Goal: Task Accomplishment & Management: Use online tool/utility

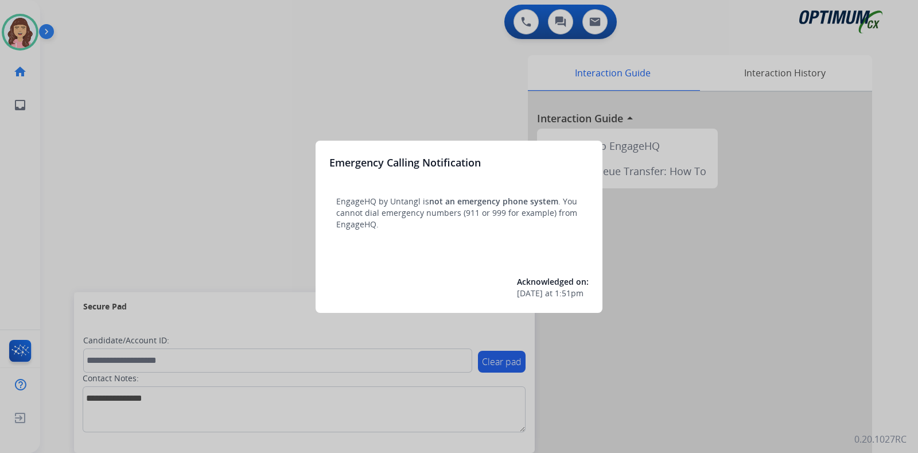
click at [281, 182] on div at bounding box center [459, 226] width 918 height 453
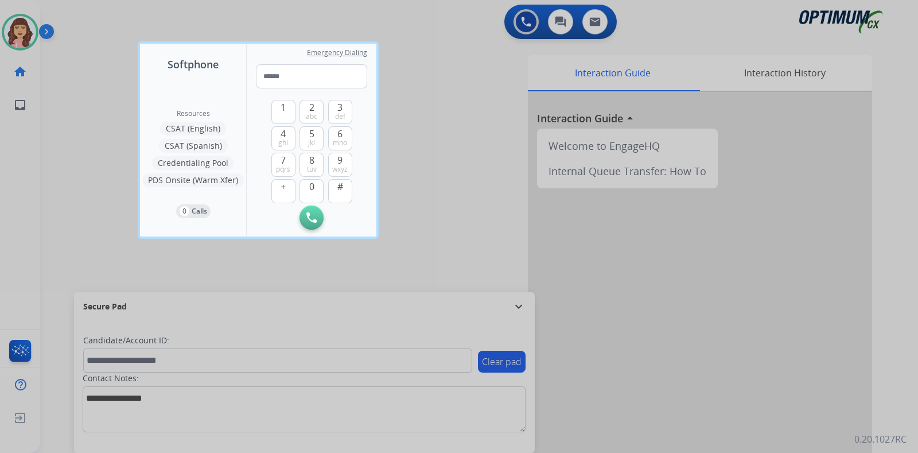
click at [505, 235] on div at bounding box center [459, 226] width 918 height 453
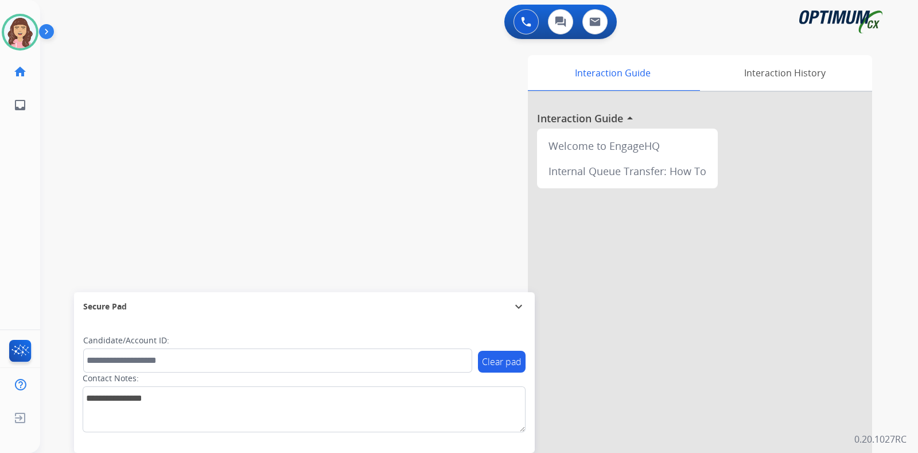
click at [356, 192] on div "swap_horiz Break voice bridge close_fullscreen Connect 3-Way Call merge_type Se…" at bounding box center [465, 280] width 850 height 478
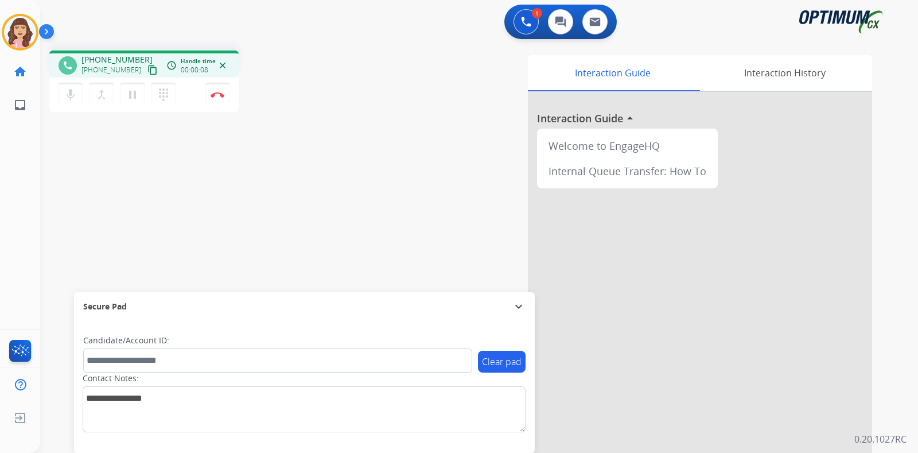
click at [147, 68] on mat-icon "content_copy" at bounding box center [152, 70] width 10 height 10
click at [219, 92] on img at bounding box center [218, 95] width 14 height 6
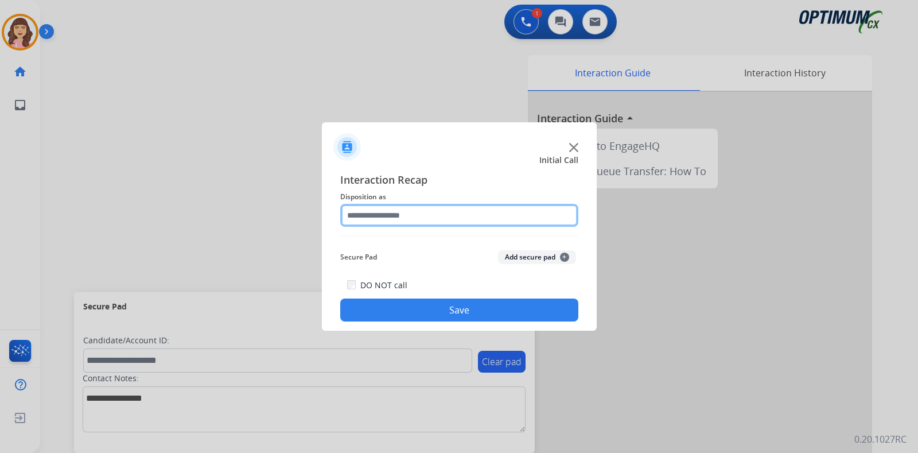
click at [416, 216] on input "text" at bounding box center [459, 215] width 238 height 23
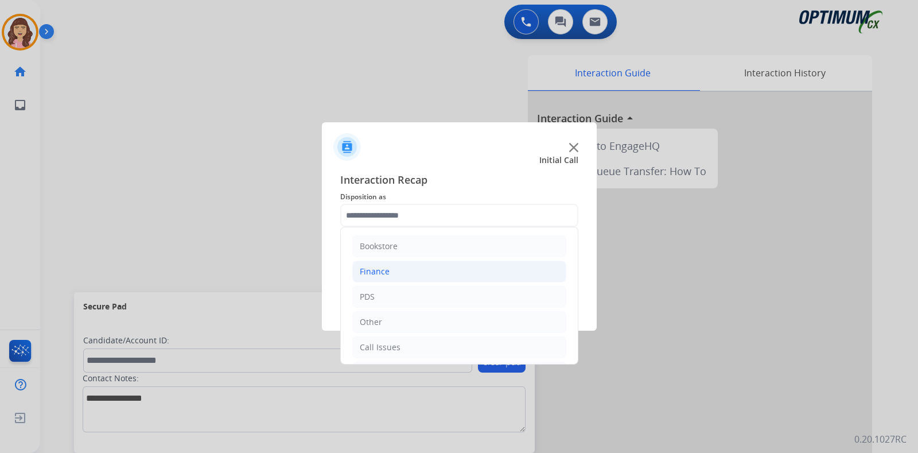
click at [372, 276] on li "Finance" at bounding box center [459, 271] width 214 height 22
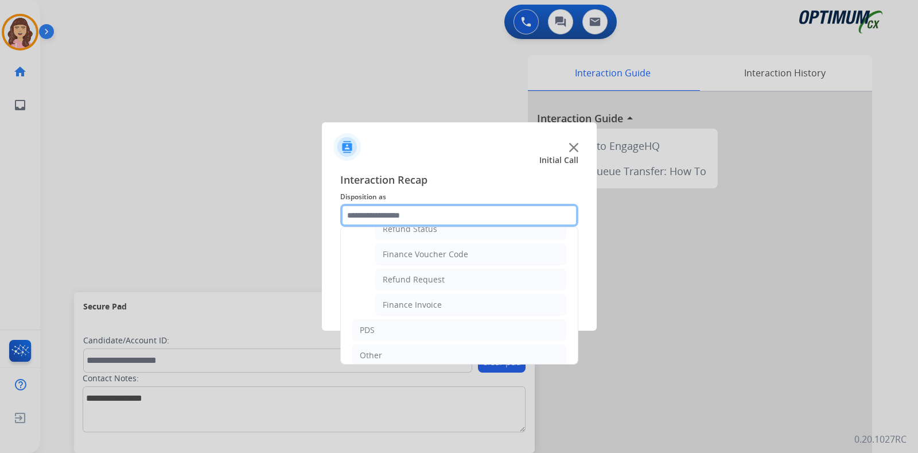
scroll to position [68, 0]
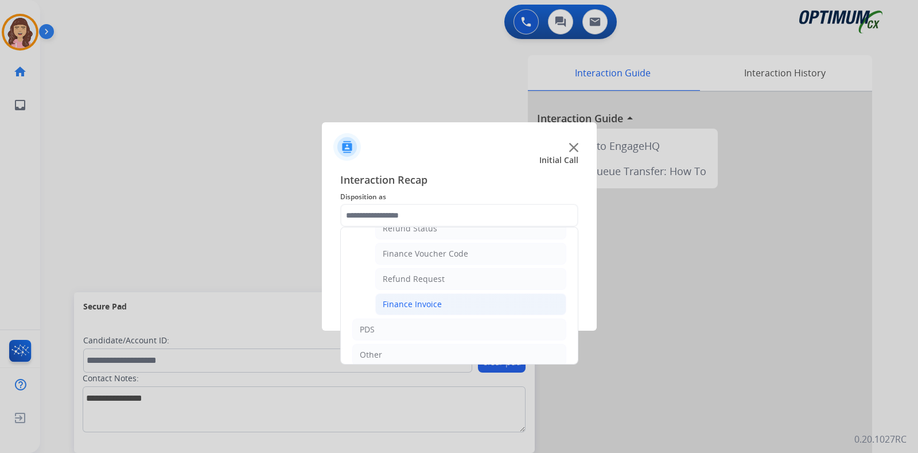
click at [416, 298] on div "Finance Invoice" at bounding box center [412, 303] width 59 height 11
type input "**********"
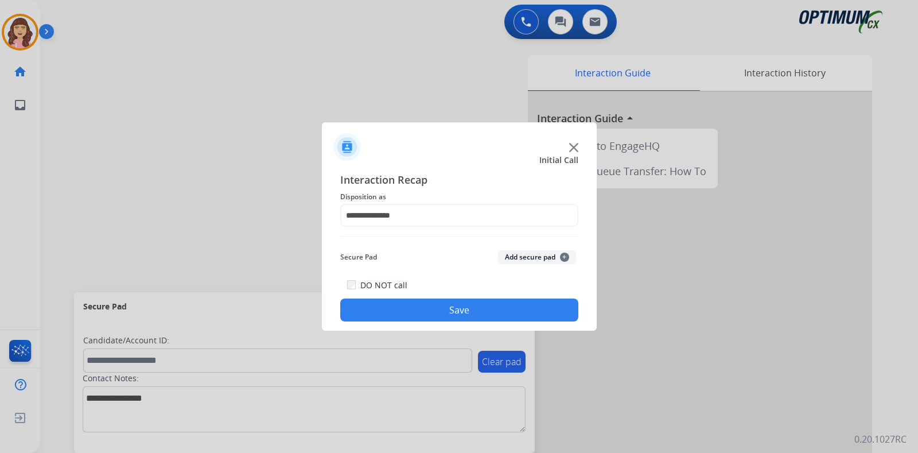
click at [451, 301] on button "Save" at bounding box center [459, 309] width 238 height 23
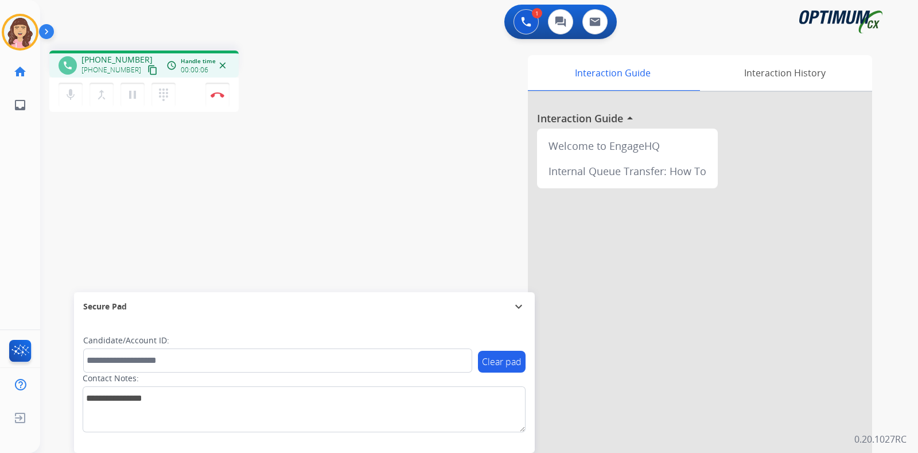
click at [147, 74] on mat-icon "content_copy" at bounding box center [152, 70] width 10 height 10
click at [218, 95] on img at bounding box center [218, 95] width 14 height 6
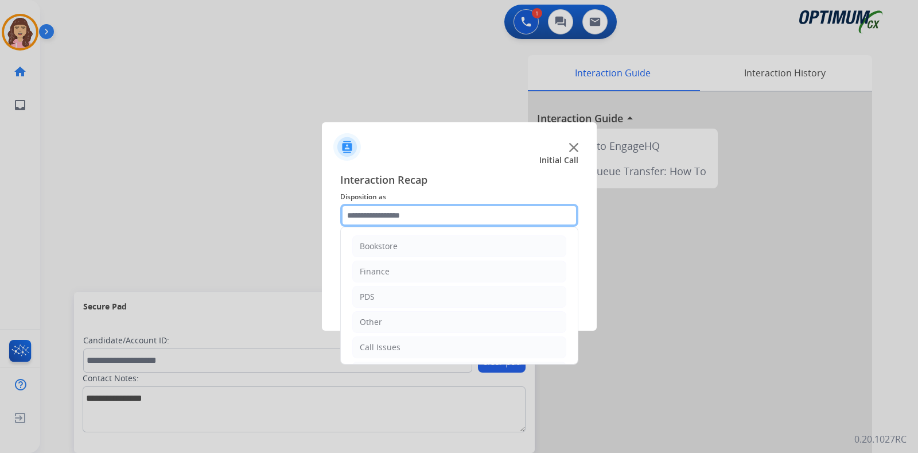
click at [404, 214] on input "text" at bounding box center [459, 215] width 238 height 23
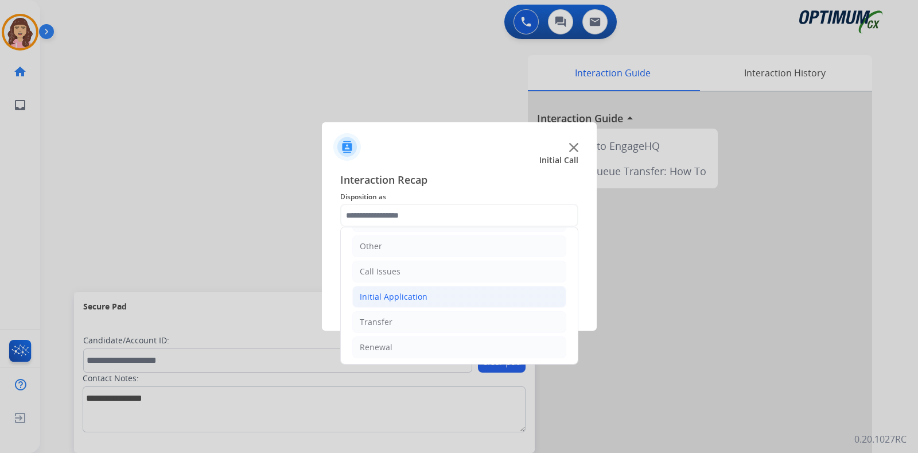
click at [419, 292] on div "Initial Application" at bounding box center [394, 296] width 68 height 11
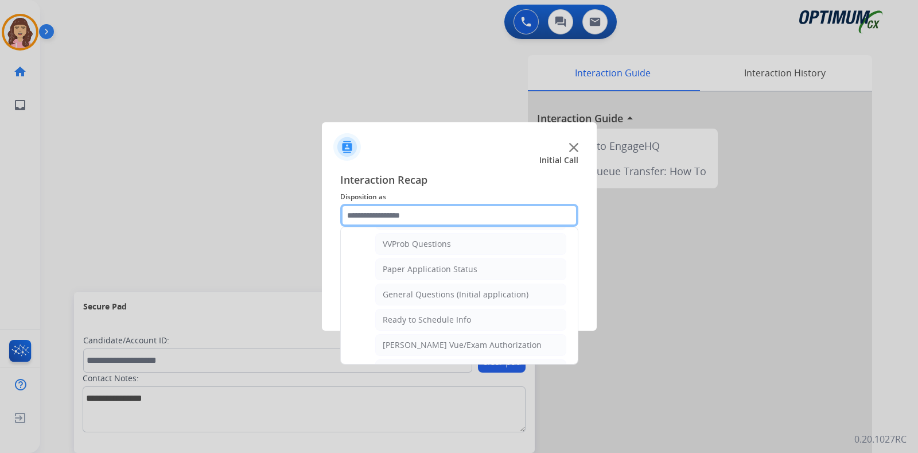
scroll to position [605, 0]
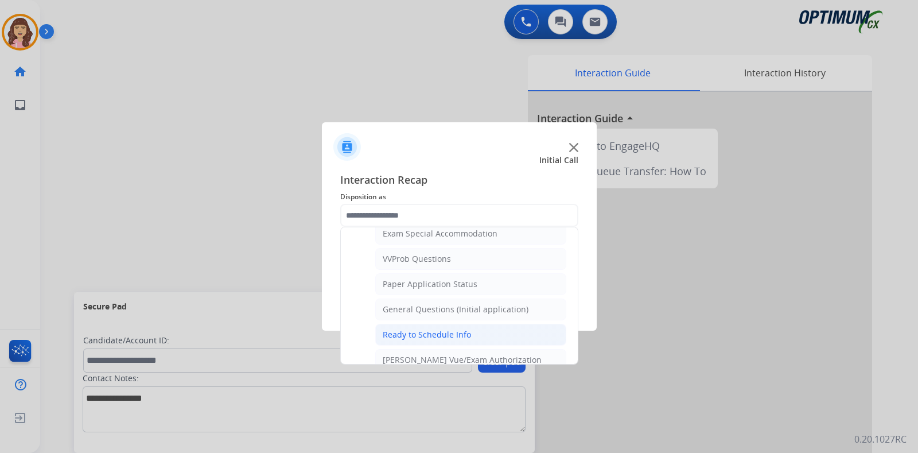
click at [462, 329] on div "Ready to Schedule Info" at bounding box center [427, 334] width 88 height 11
type input "**********"
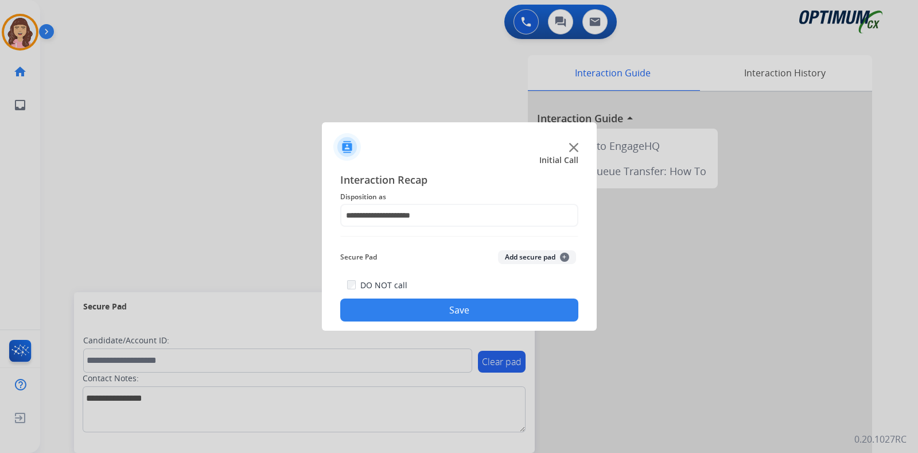
click at [470, 305] on button "Save" at bounding box center [459, 309] width 238 height 23
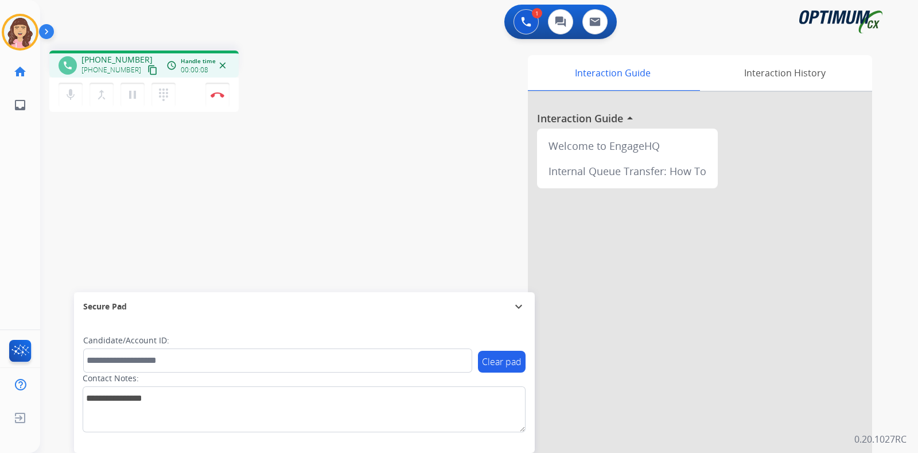
click at [147, 70] on mat-icon "content_copy" at bounding box center [152, 70] width 10 height 10
click at [218, 99] on button "Disconnect" at bounding box center [217, 95] width 24 height 24
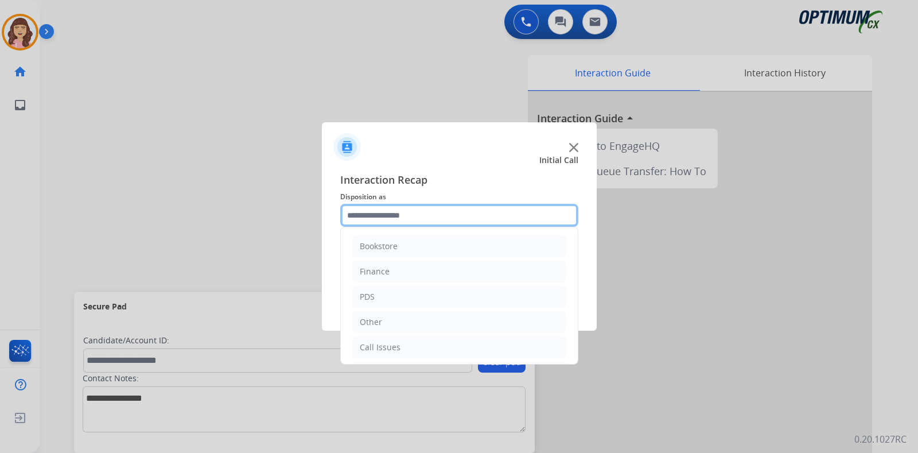
click at [427, 209] on input "text" at bounding box center [459, 215] width 238 height 23
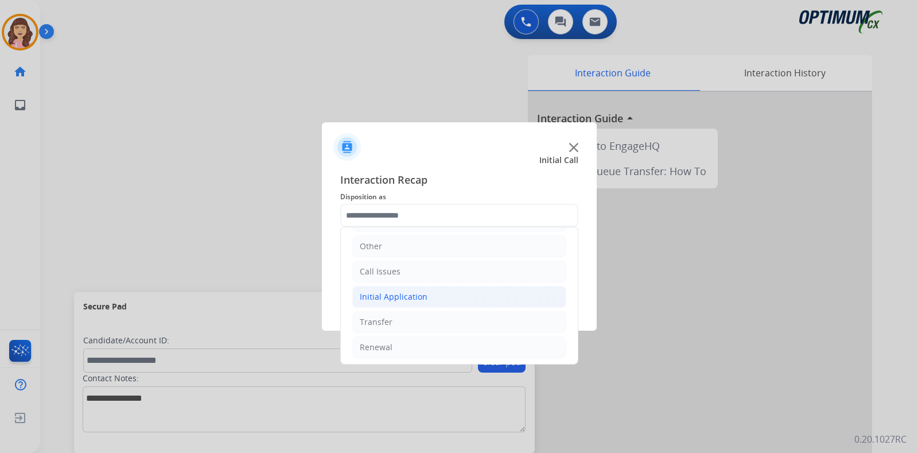
click at [407, 294] on div "Initial Application" at bounding box center [394, 296] width 68 height 11
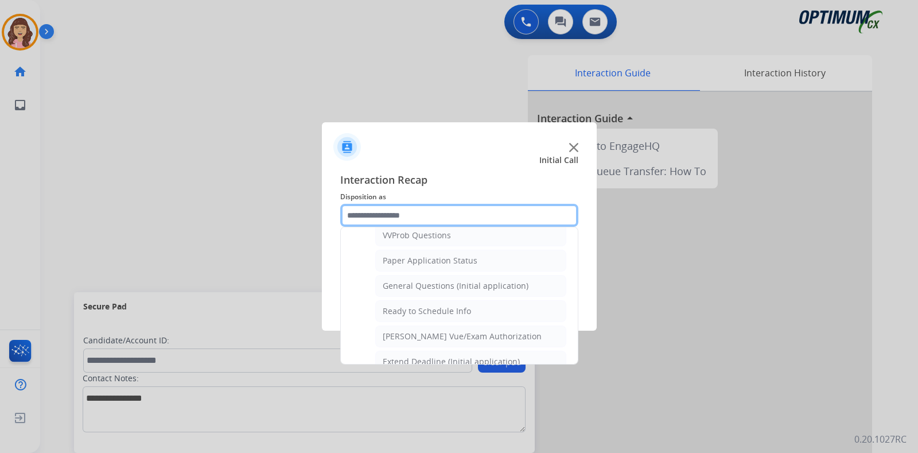
scroll to position [602, 0]
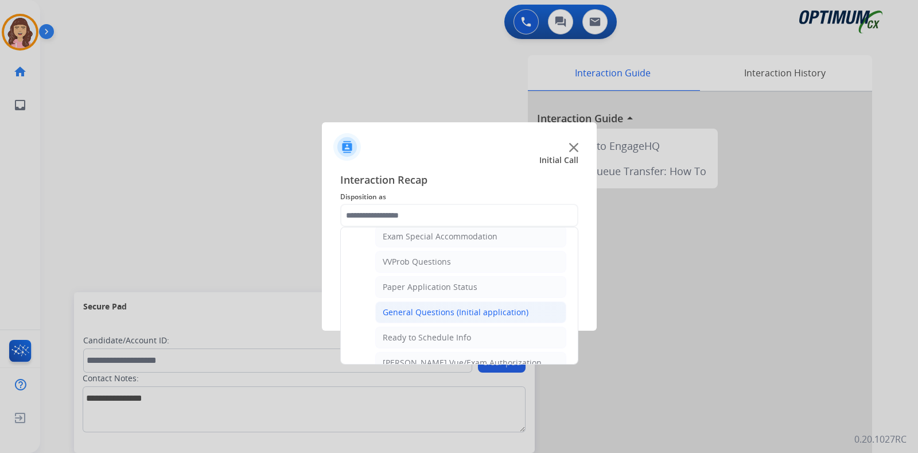
click at [466, 306] on div "General Questions (Initial application)" at bounding box center [456, 311] width 146 height 11
type input "**********"
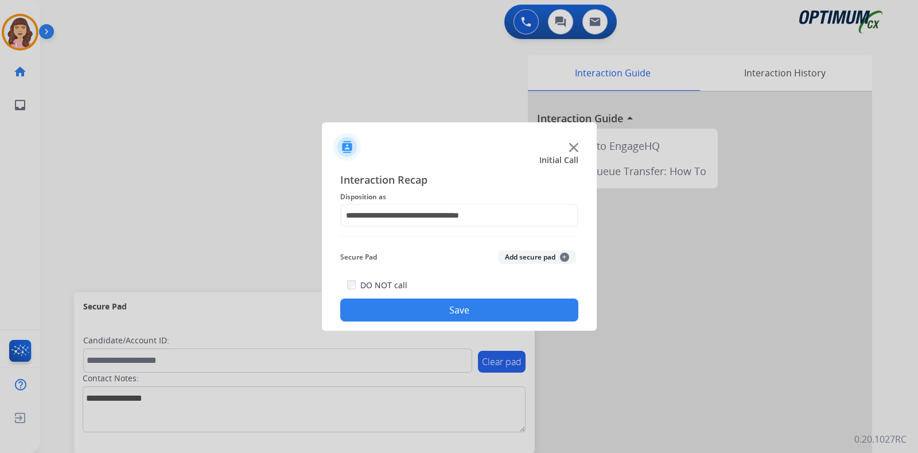
click at [441, 311] on button "Save" at bounding box center [459, 309] width 238 height 23
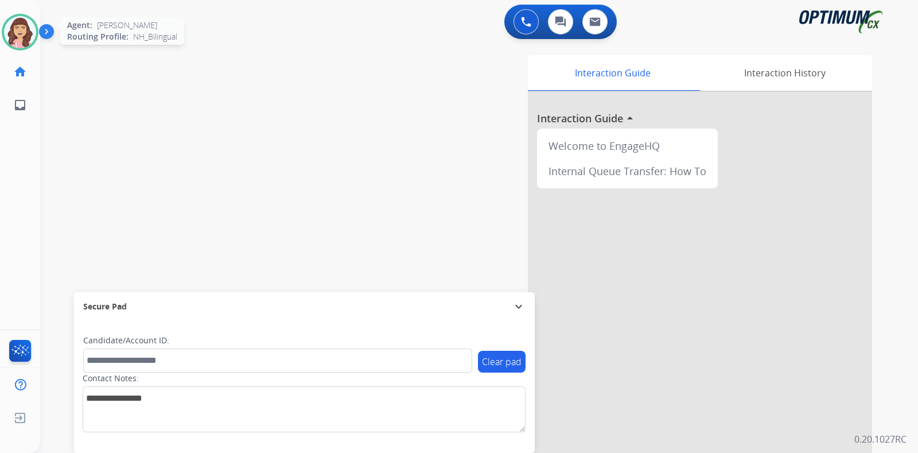
click at [9, 47] on div "Agent: Leonela Routing Profile: NH_Bilingual" at bounding box center [20, 32] width 37 height 37
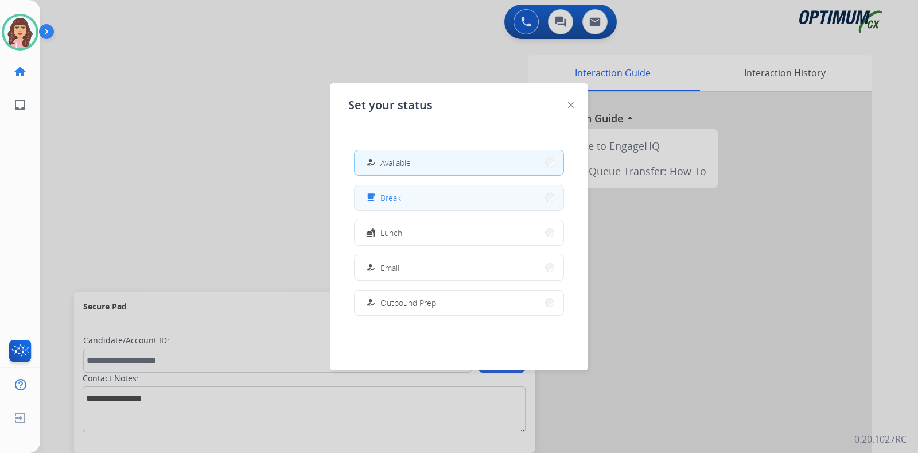
click at [404, 197] on button "free_breakfast Break" at bounding box center [458, 197] width 209 height 25
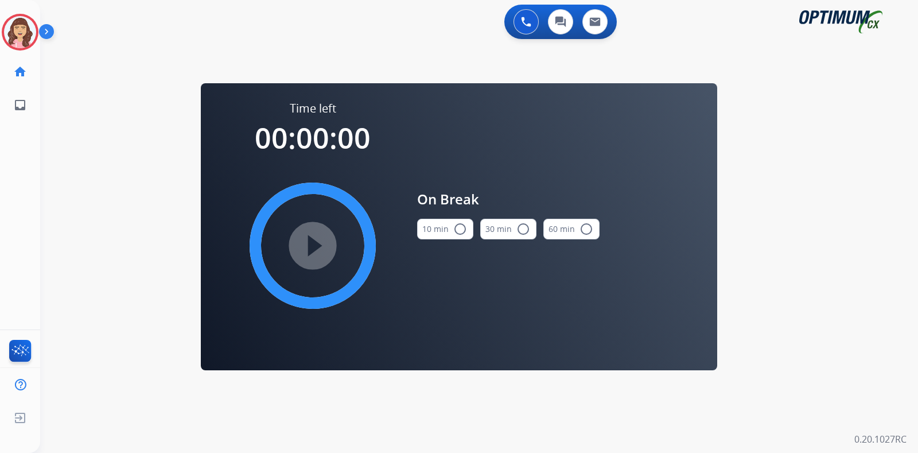
click at [456, 229] on mat-icon "radio_button_unchecked" at bounding box center [460, 229] width 14 height 14
click at [309, 251] on mat-icon "play_circle_filled" at bounding box center [313, 246] width 14 height 14
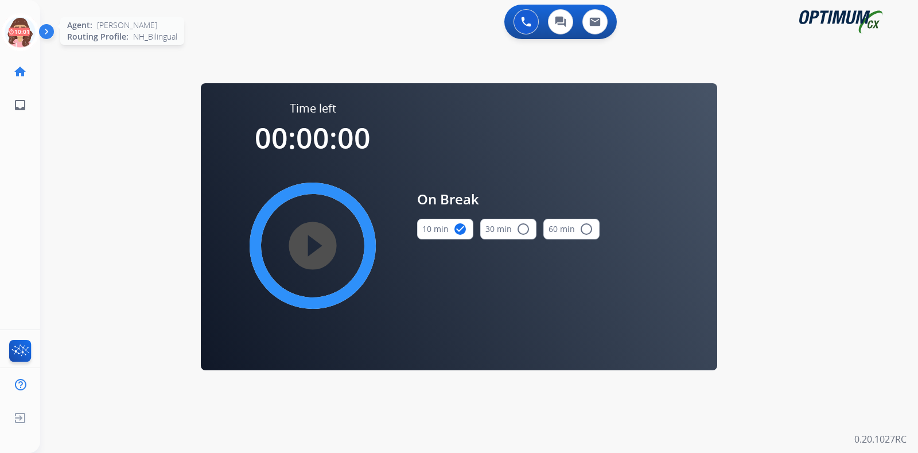
click at [20, 34] on icon at bounding box center [20, 32] width 37 height 37
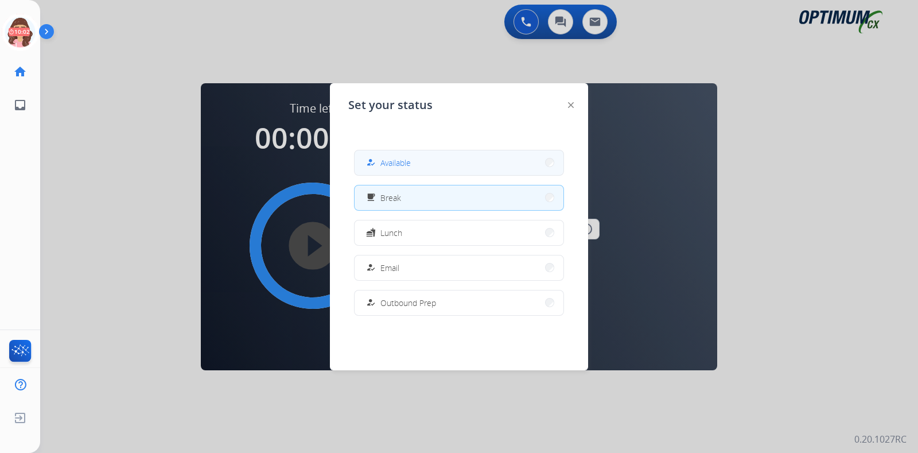
click at [412, 173] on button "how_to_reg Available" at bounding box center [458, 162] width 209 height 25
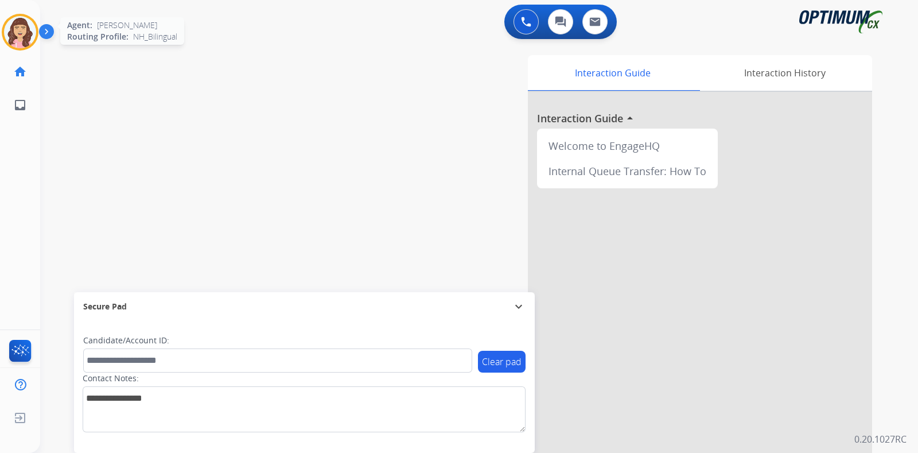
click at [20, 33] on img at bounding box center [20, 32] width 32 height 32
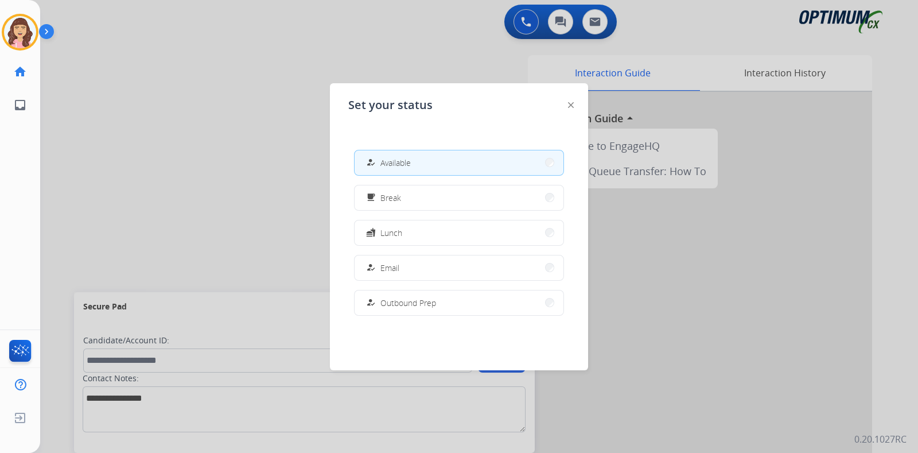
click at [173, 132] on div at bounding box center [459, 226] width 918 height 453
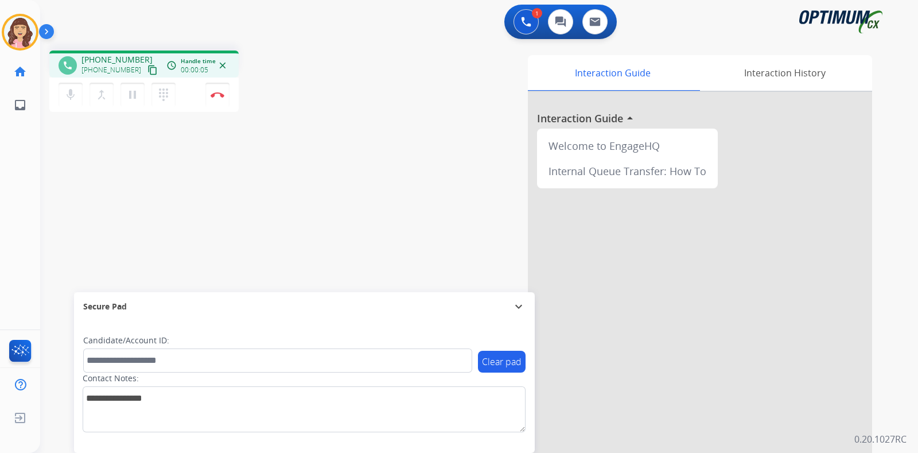
click at [147, 73] on mat-icon "content_copy" at bounding box center [152, 70] width 10 height 10
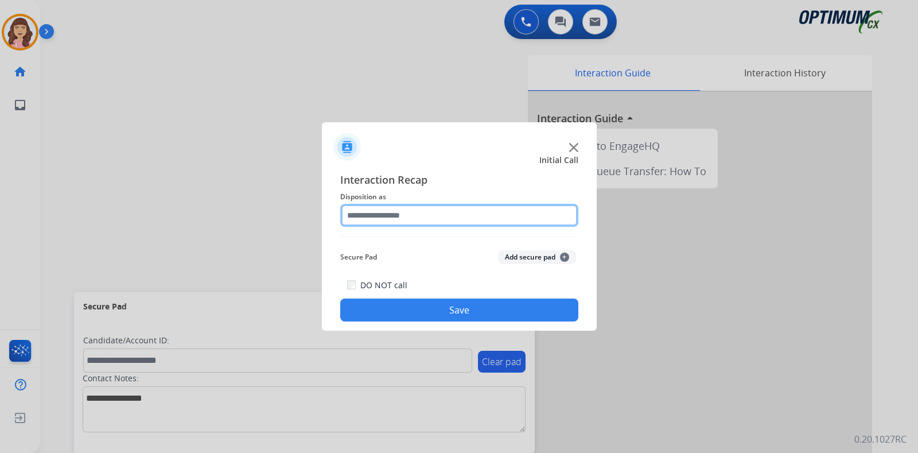
click at [412, 219] on input "text" at bounding box center [459, 215] width 238 height 23
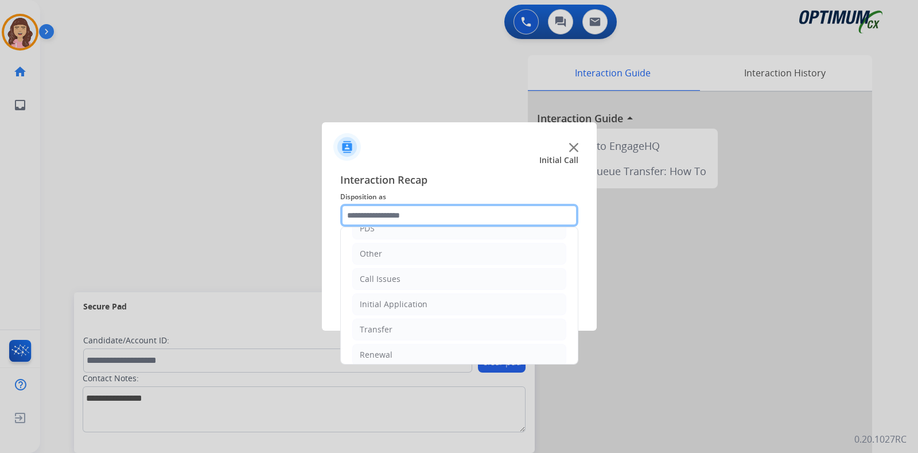
scroll to position [73, 0]
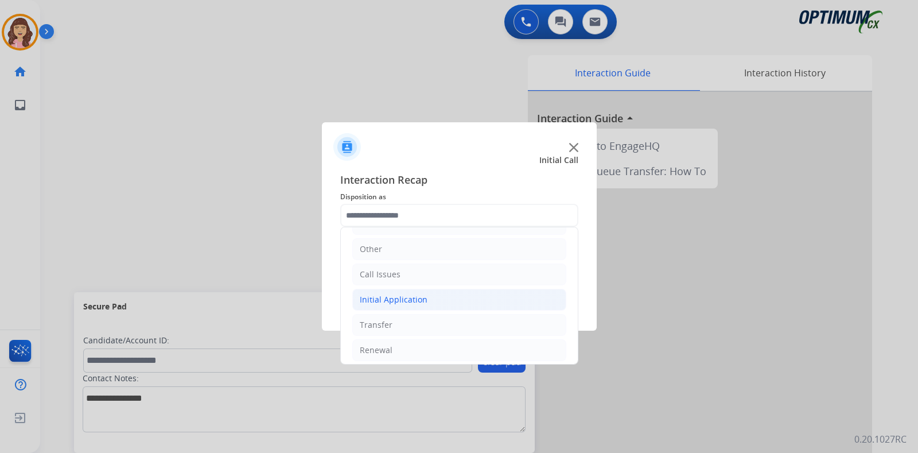
click at [406, 297] on div "Initial Application" at bounding box center [394, 299] width 68 height 11
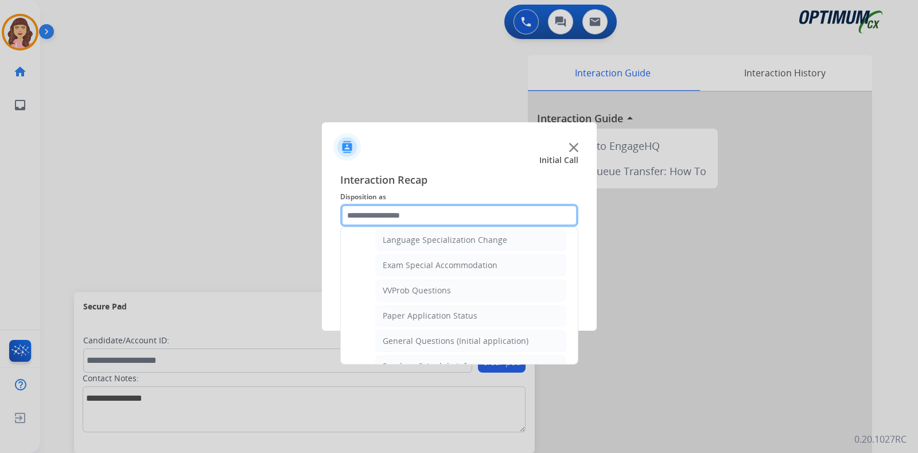
scroll to position [599, 0]
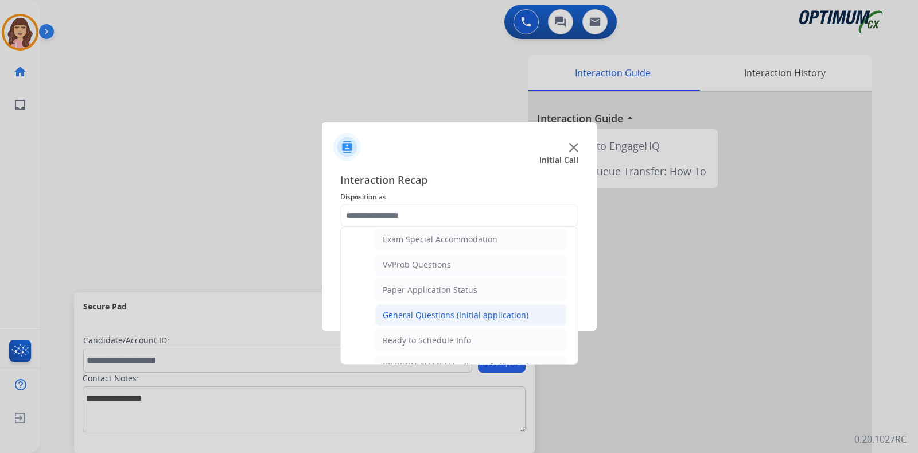
click at [433, 309] on div "General Questions (Initial application)" at bounding box center [456, 314] width 146 height 11
type input "**********"
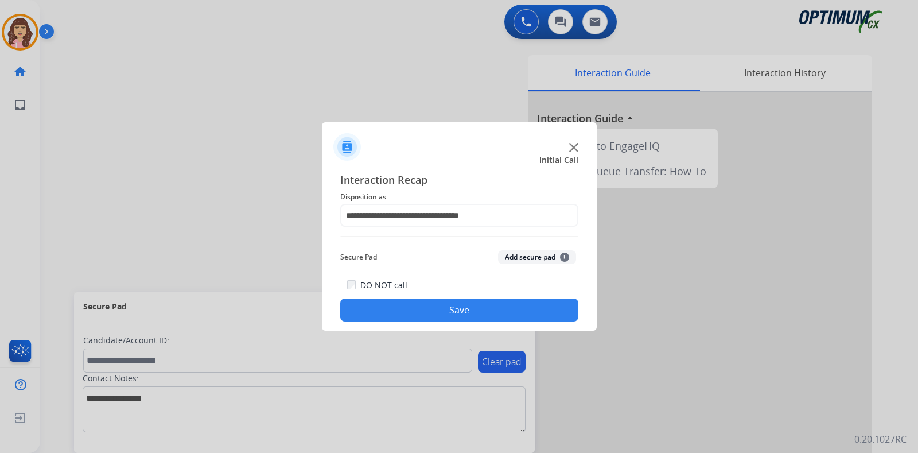
click at [437, 305] on button "Save" at bounding box center [459, 309] width 238 height 23
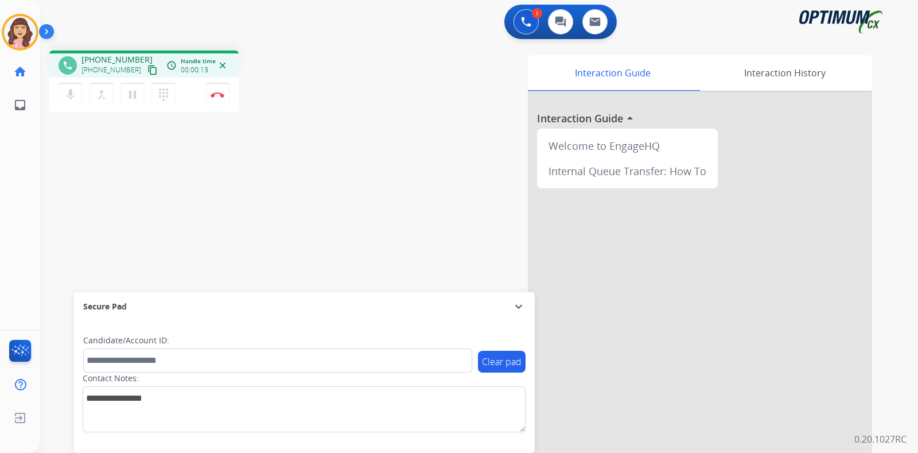
click at [147, 70] on mat-icon "content_copy" at bounding box center [152, 70] width 10 height 10
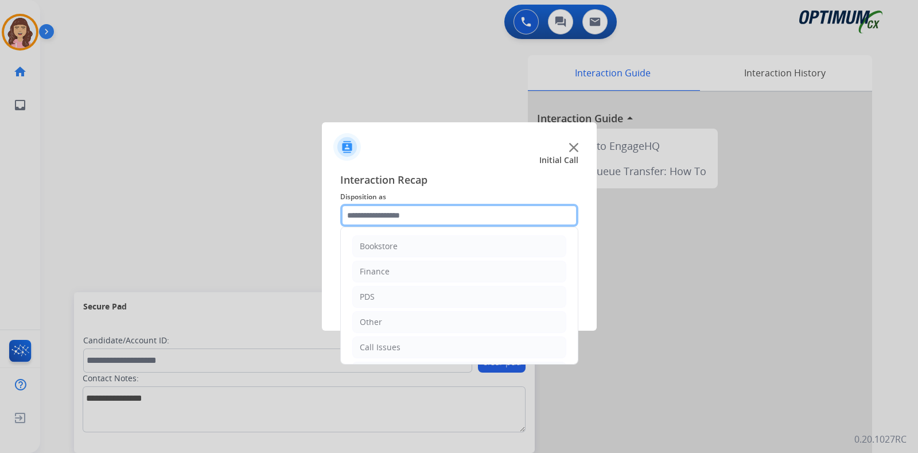
click at [424, 212] on input "text" at bounding box center [459, 215] width 238 height 23
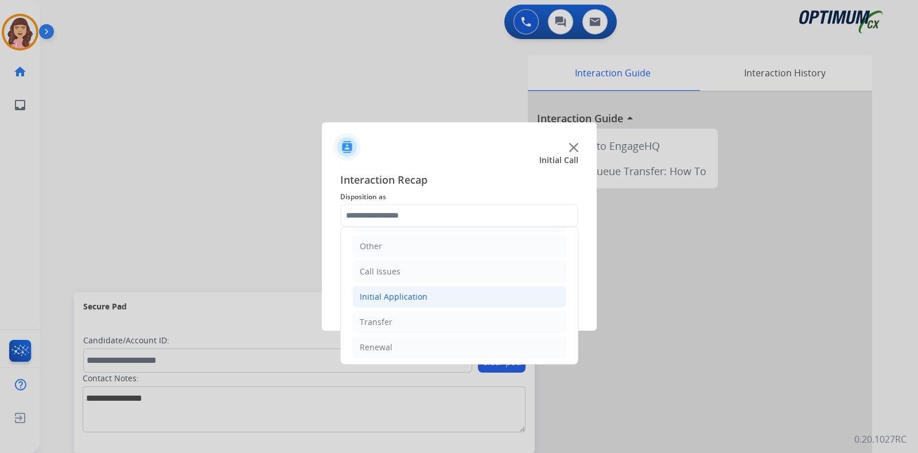
click at [432, 291] on li "Initial Application" at bounding box center [459, 297] width 214 height 22
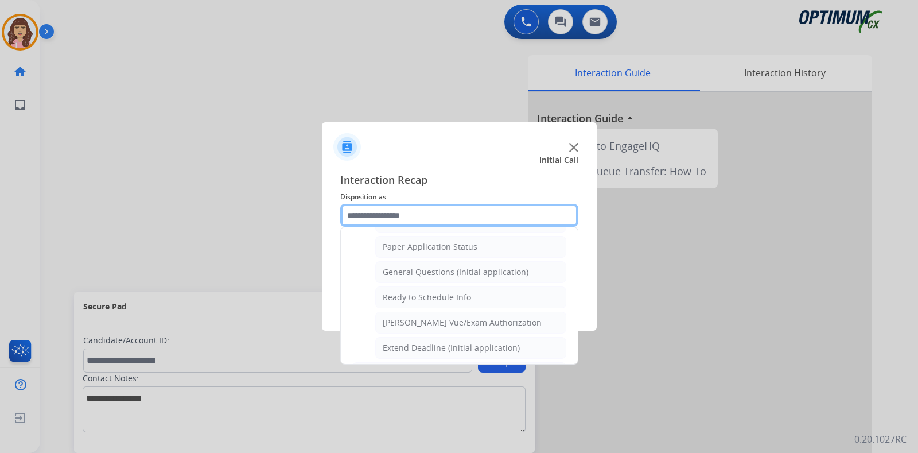
scroll to position [645, 0]
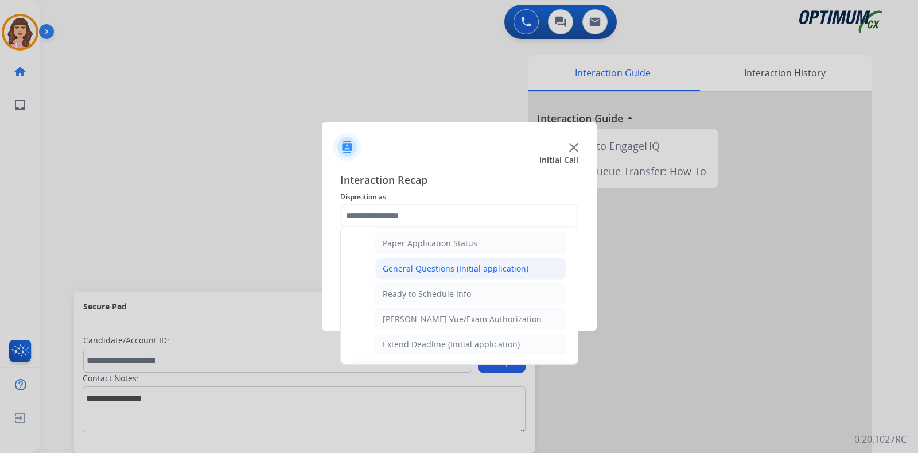
click at [460, 258] on li "General Questions (Initial application)" at bounding box center [470, 269] width 191 height 22
type input "**********"
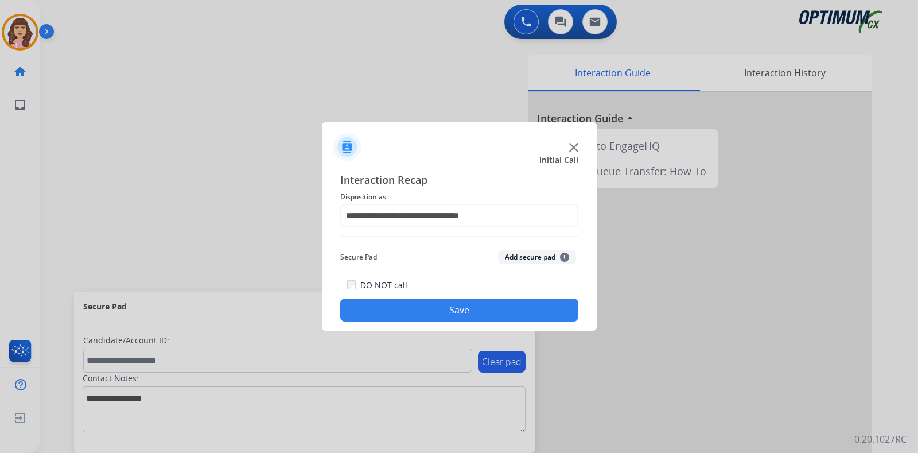
click at [453, 309] on button "Save" at bounding box center [459, 309] width 238 height 23
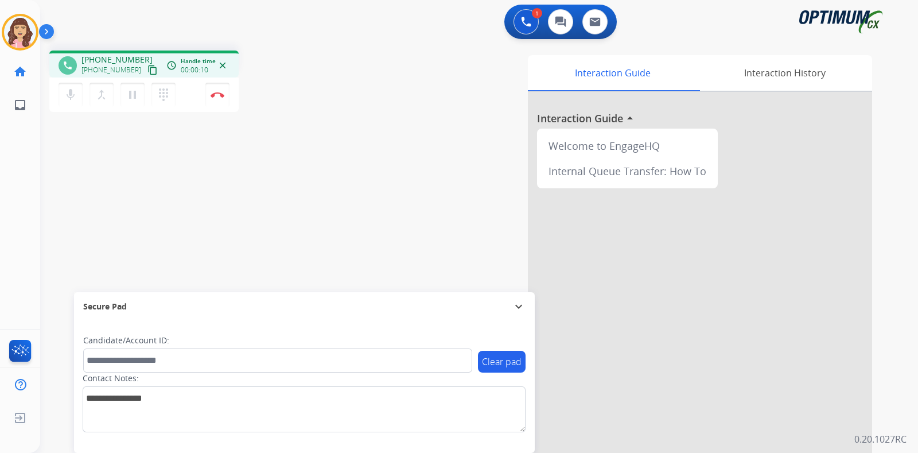
click at [147, 69] on mat-icon "content_copy" at bounding box center [152, 70] width 10 height 10
click at [229, 204] on div "phone +17172588216 +17172588216 content_copy access_time Call metrics Queue 00:…" at bounding box center [465, 280] width 850 height 478
click at [132, 93] on mat-icon "pause" at bounding box center [133, 95] width 14 height 14
click at [137, 88] on mat-icon "play_arrow" at bounding box center [133, 95] width 14 height 14
click at [274, 189] on div "phone +17172588216 +17172588216 content_copy access_time Call metrics Queue 00:…" at bounding box center [465, 280] width 850 height 478
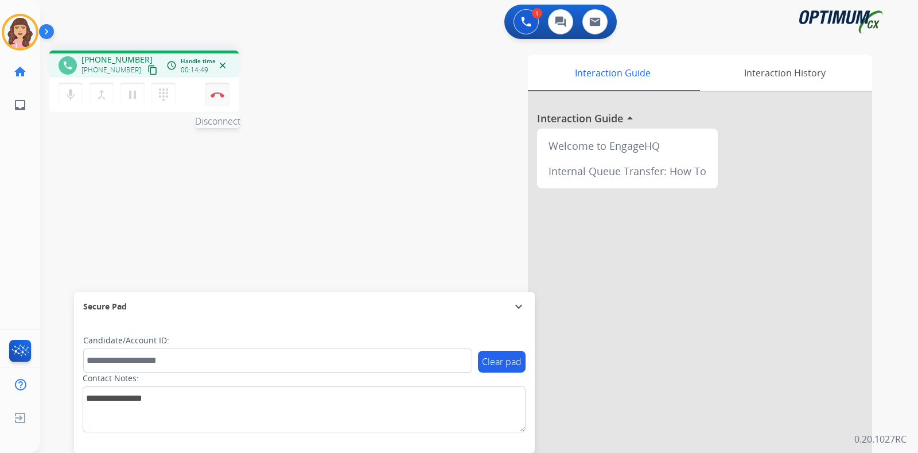
click at [221, 99] on button "Disconnect" at bounding box center [217, 95] width 24 height 24
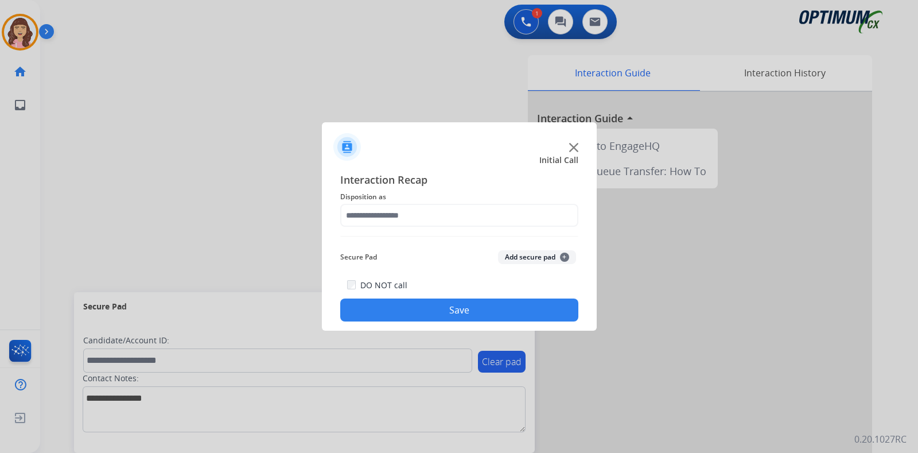
click at [418, 228] on div "Interaction Recap Disposition as Secure Pad Add secure pad + DO NOT call Save" at bounding box center [459, 246] width 238 height 150
click at [442, 216] on input "text" at bounding box center [459, 215] width 238 height 23
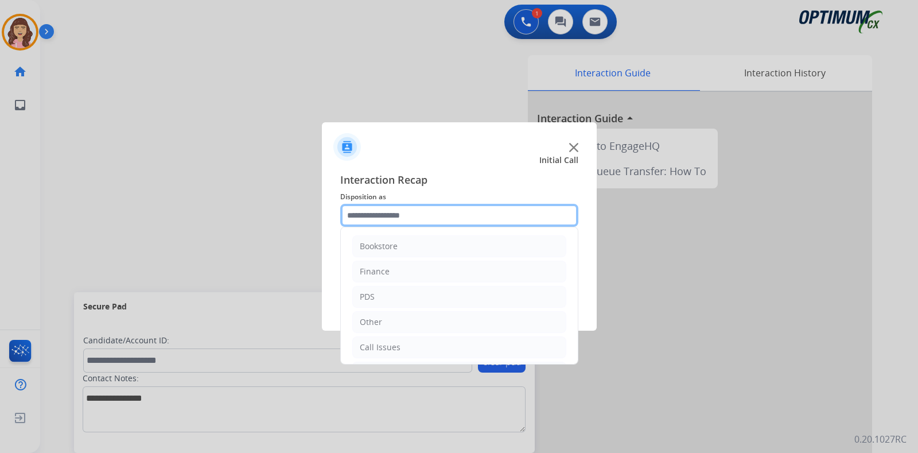
scroll to position [76, 0]
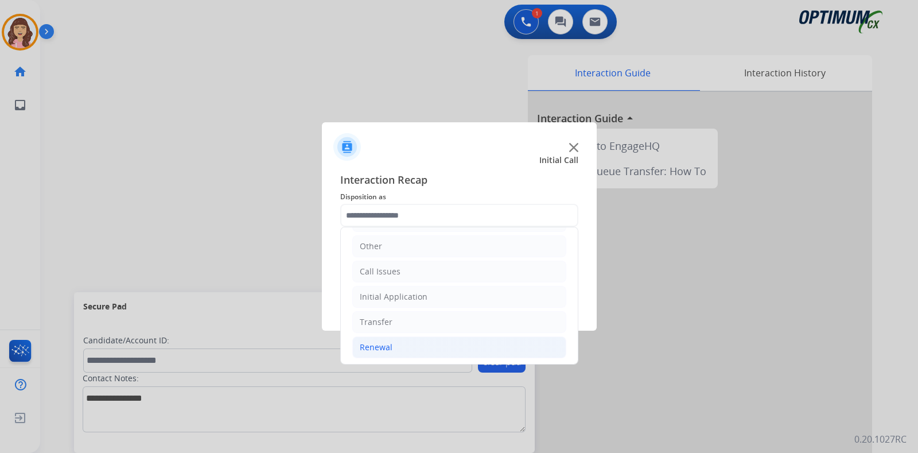
click at [396, 342] on li "Renewal" at bounding box center [459, 347] width 214 height 22
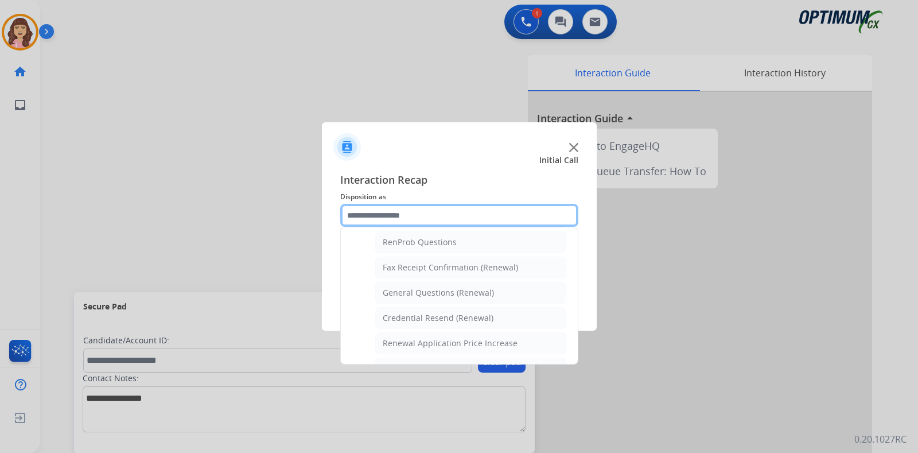
scroll to position [287, 0]
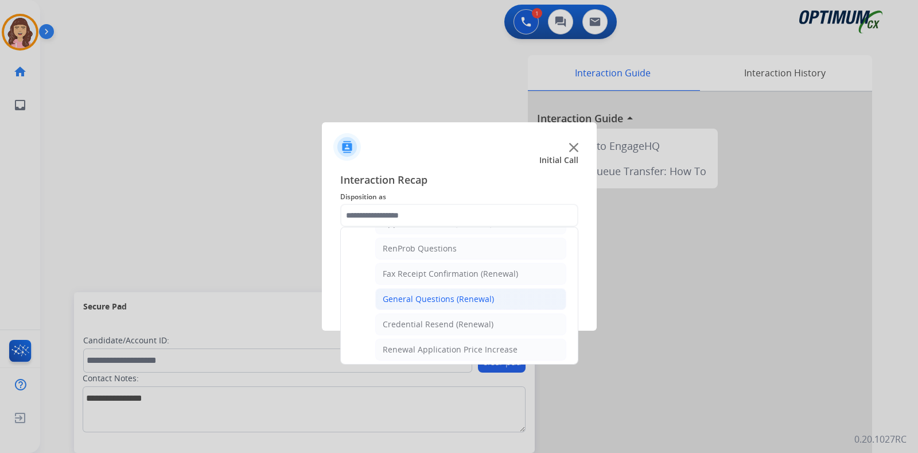
click at [460, 294] on div "General Questions (Renewal)" at bounding box center [438, 298] width 111 height 11
type input "**********"
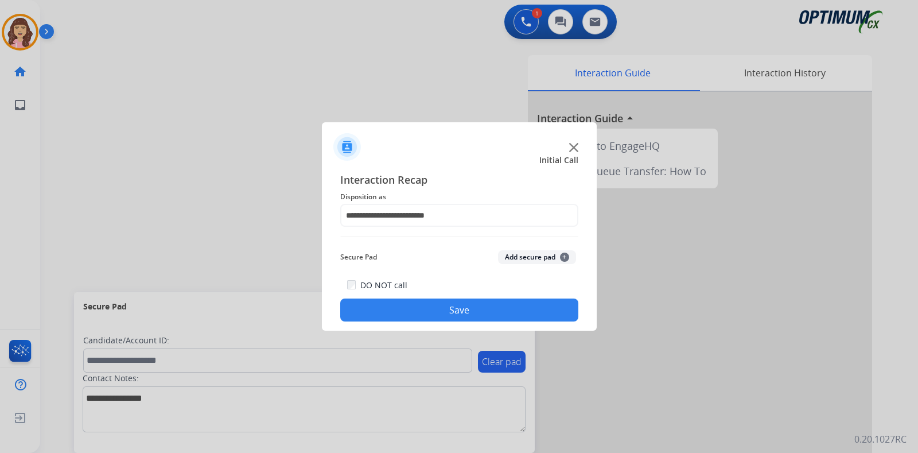
click at [435, 304] on button "Save" at bounding box center [459, 309] width 238 height 23
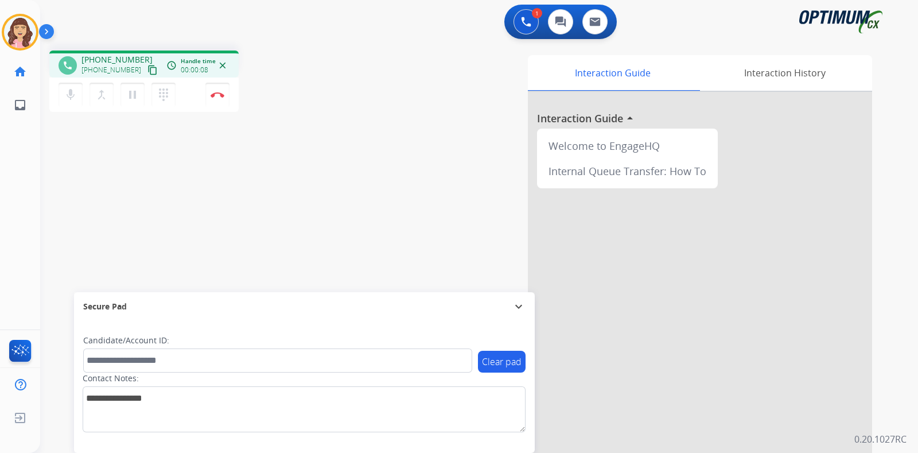
click at [147, 70] on mat-icon "content_copy" at bounding box center [152, 70] width 10 height 10
click at [134, 96] on mat-icon "pause" at bounding box center [133, 95] width 14 height 14
click at [127, 93] on mat-icon "play_arrow" at bounding box center [133, 95] width 14 height 14
click at [216, 95] on img at bounding box center [218, 95] width 14 height 6
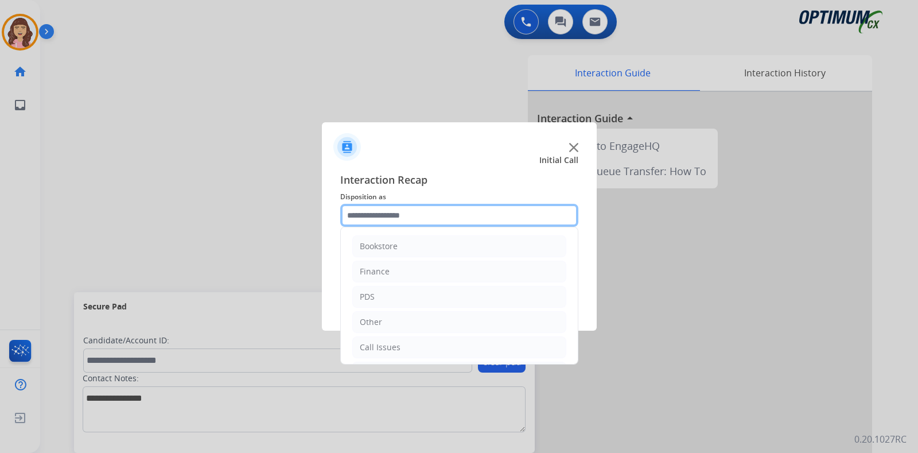
click at [422, 216] on input "text" at bounding box center [459, 215] width 238 height 23
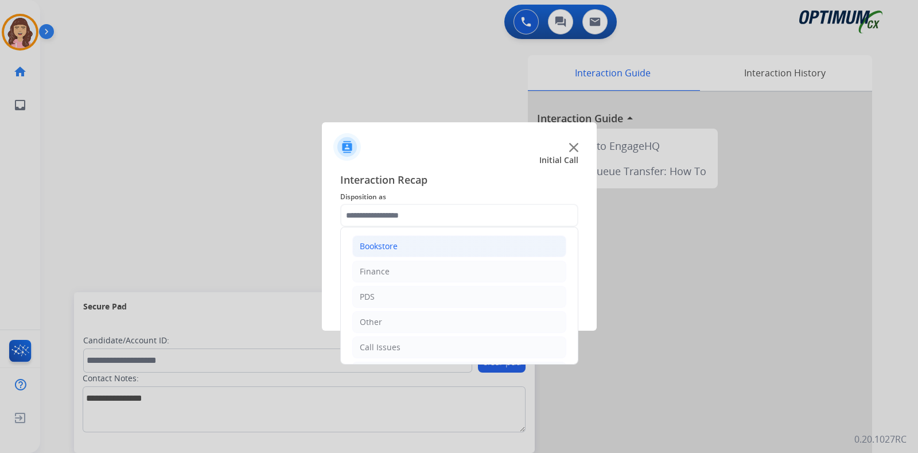
click at [404, 243] on li "Bookstore" at bounding box center [459, 246] width 214 height 22
click at [422, 323] on div "Back Order" at bounding box center [404, 321] width 43 height 11
type input "**********"
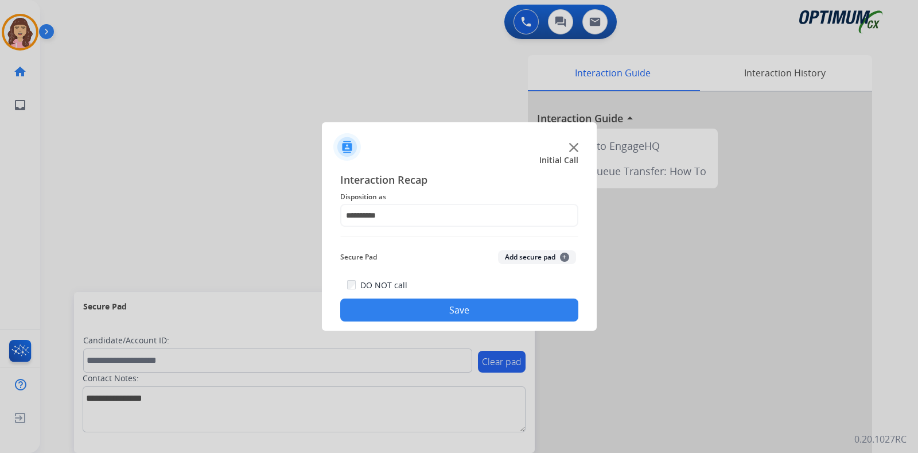
click at [447, 313] on button "Save" at bounding box center [459, 309] width 238 height 23
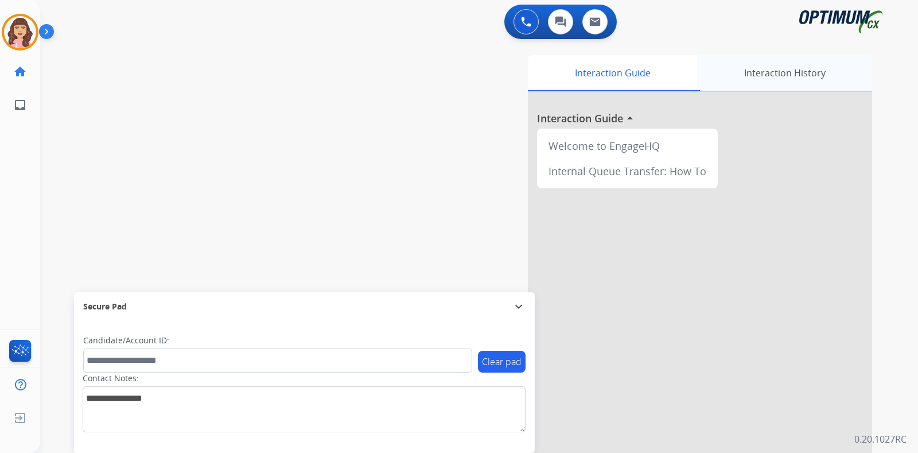
click at [777, 67] on div "Interaction History" at bounding box center [784, 73] width 175 height 36
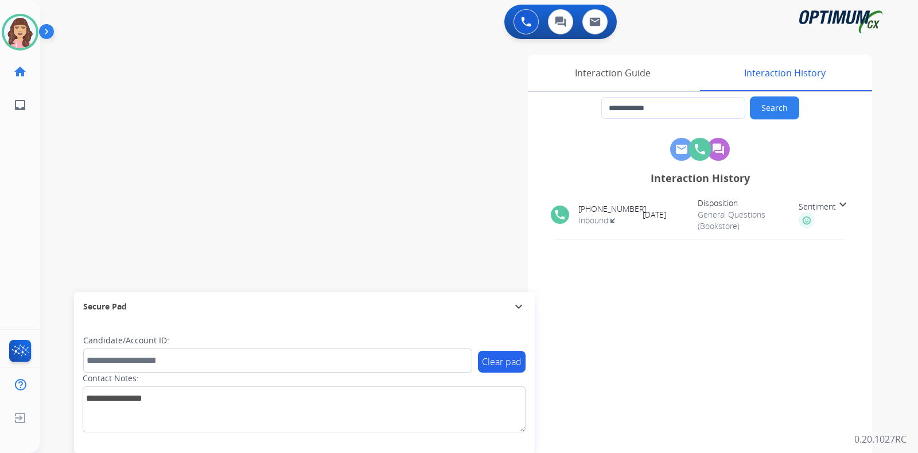
click at [206, 175] on div "**********" at bounding box center [465, 280] width 850 height 478
drag, startPoint x: 677, startPoint y: 105, endPoint x: 389, endPoint y: 111, distance: 288.0
click at [389, 111] on div "**********" at bounding box center [614, 287] width 514 height 465
click at [525, 17] on img at bounding box center [526, 22] width 10 height 10
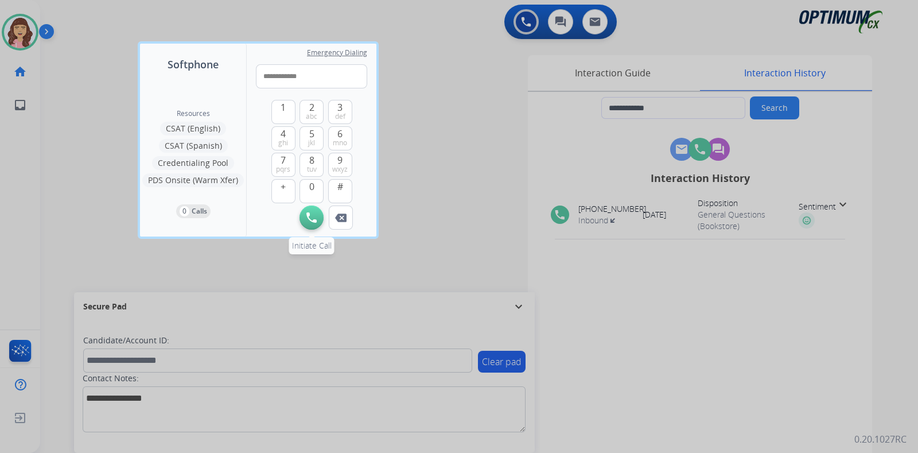
type input "**********"
click at [313, 223] on button "Initiate Call" at bounding box center [311, 217] width 24 height 24
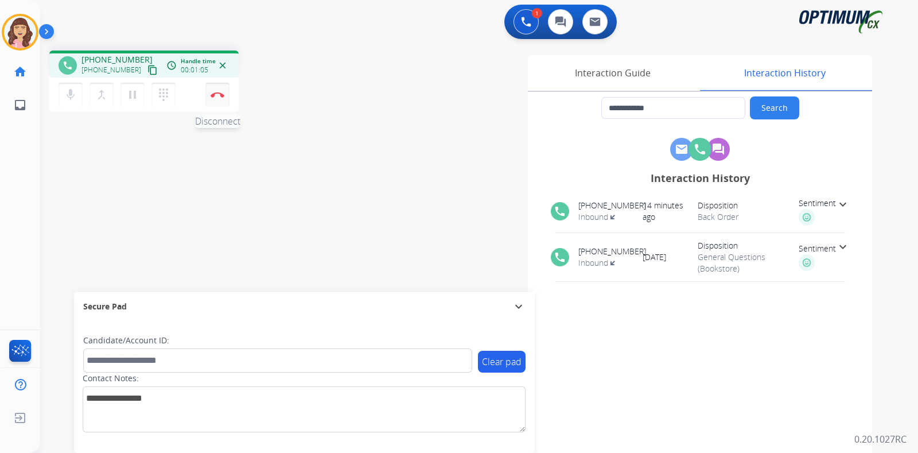
click at [217, 99] on button "Disconnect" at bounding box center [217, 95] width 24 height 24
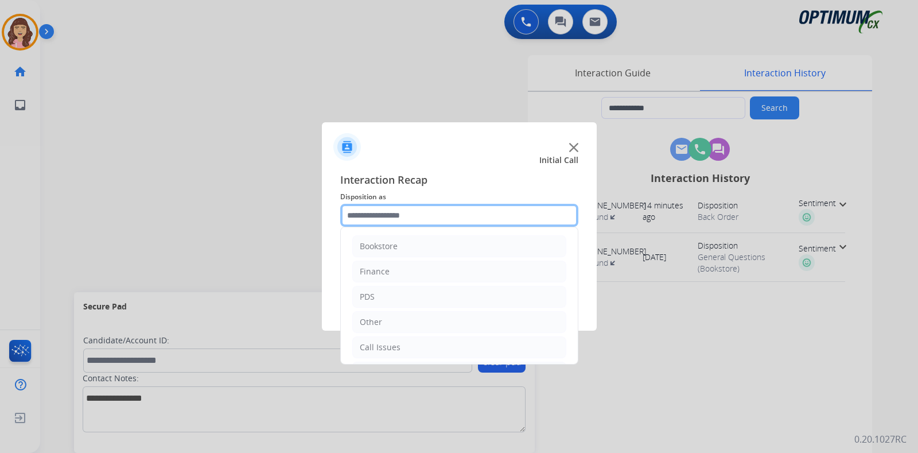
click at [406, 213] on input "text" at bounding box center [459, 215] width 238 height 23
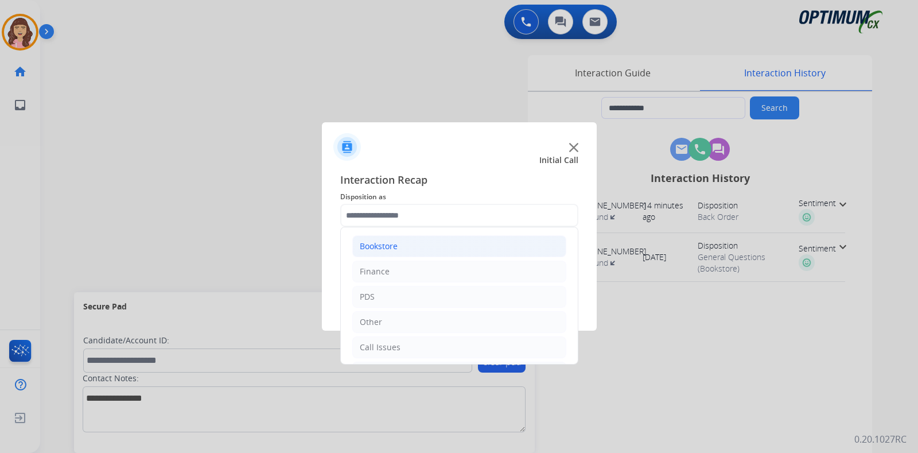
click at [438, 243] on li "Bookstore" at bounding box center [459, 246] width 214 height 22
click at [427, 318] on li "Back Order" at bounding box center [470, 322] width 191 height 22
type input "**********"
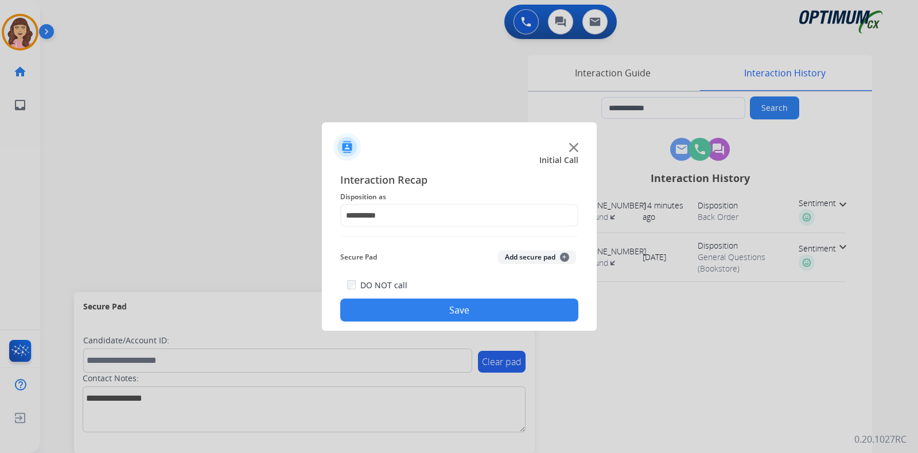
click at [463, 307] on button "Save" at bounding box center [459, 309] width 238 height 23
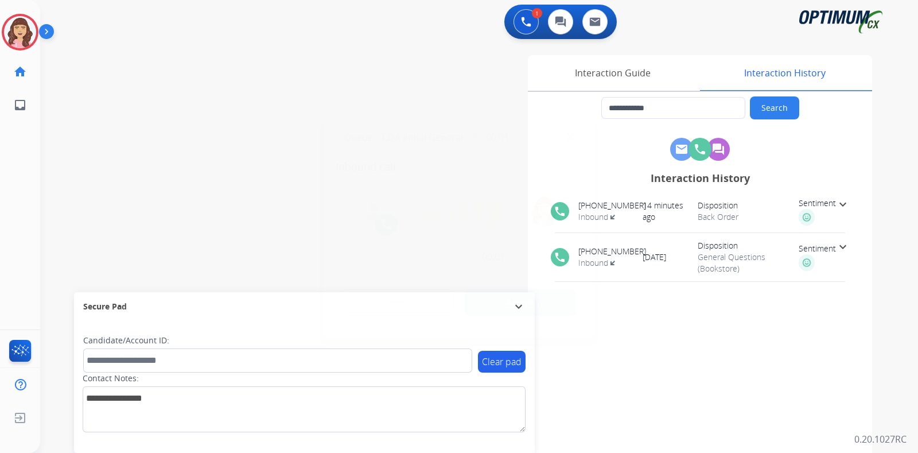
type input "**********"
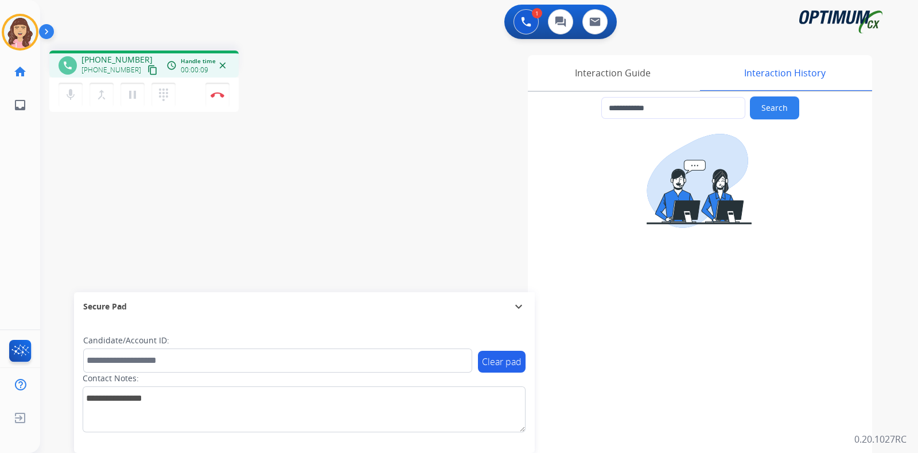
click at [147, 71] on mat-icon "content_copy" at bounding box center [152, 70] width 10 height 10
click at [218, 97] on img at bounding box center [218, 95] width 14 height 6
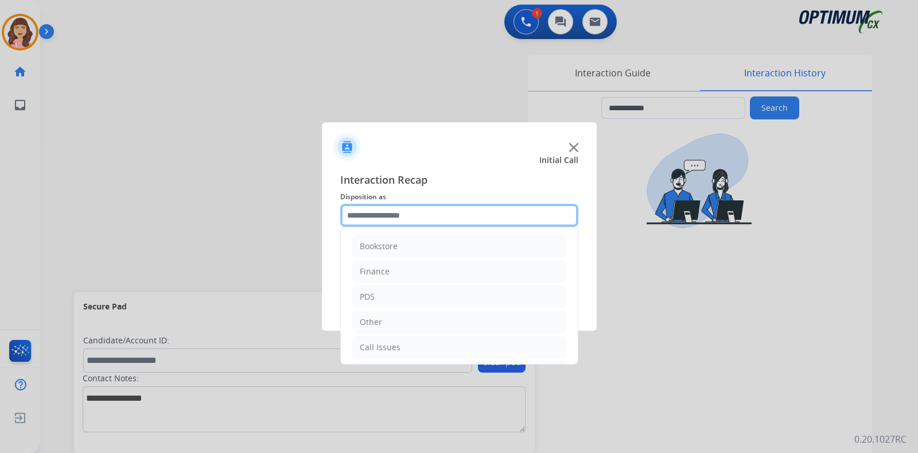
click at [434, 213] on input "text" at bounding box center [459, 215] width 238 height 23
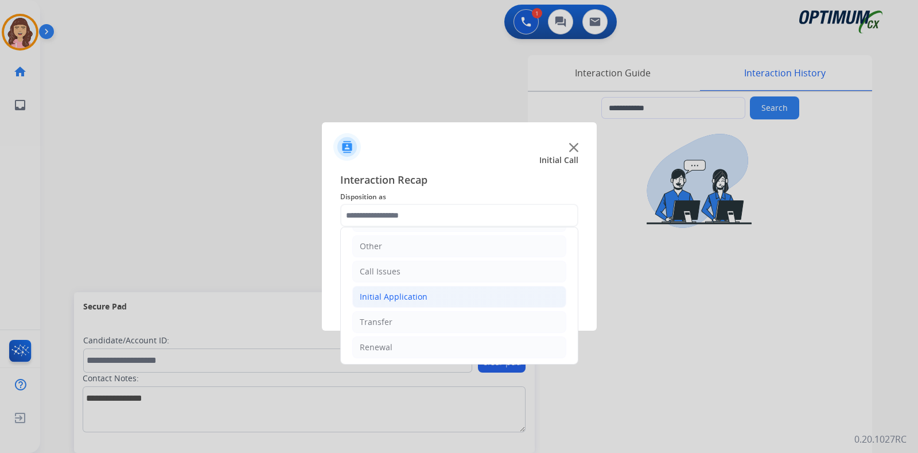
click at [414, 297] on div "Initial Application" at bounding box center [394, 296] width 68 height 11
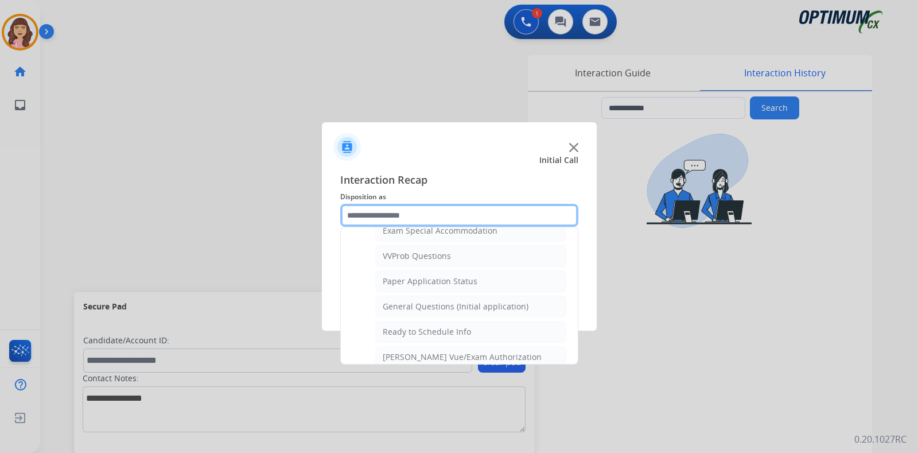
scroll to position [593, 0]
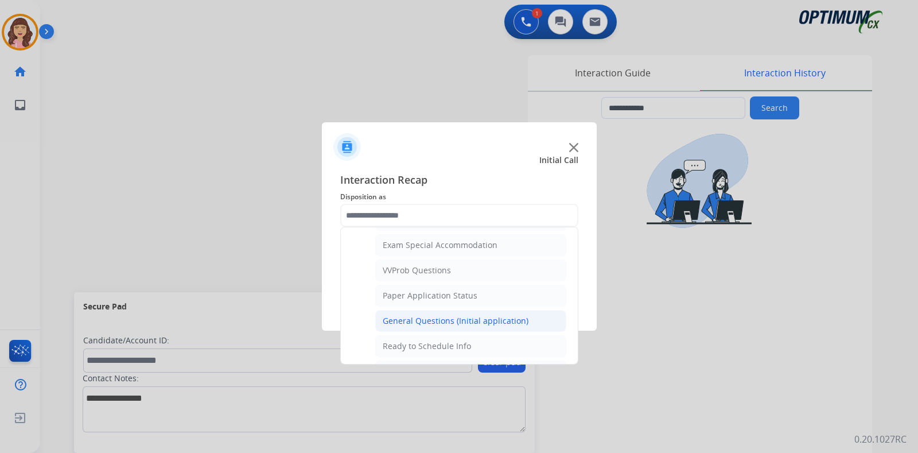
click at [474, 315] on div "General Questions (Initial application)" at bounding box center [456, 320] width 146 height 11
type input "**********"
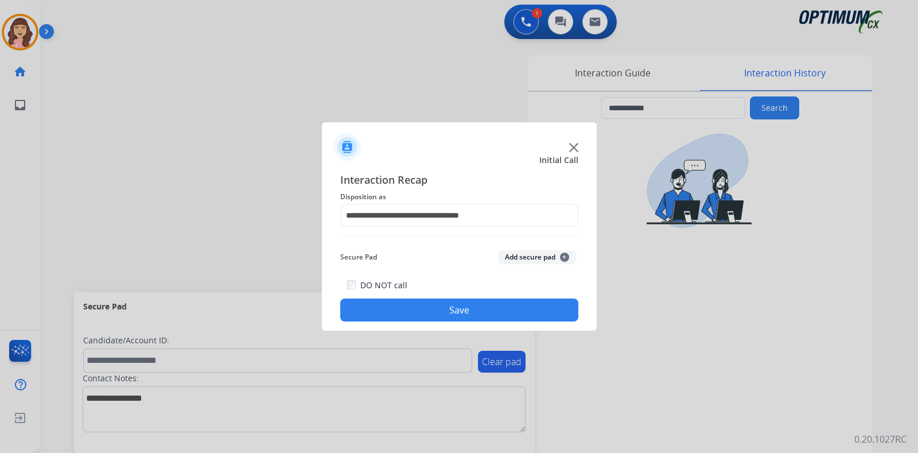
click at [442, 309] on button "Save" at bounding box center [459, 309] width 238 height 23
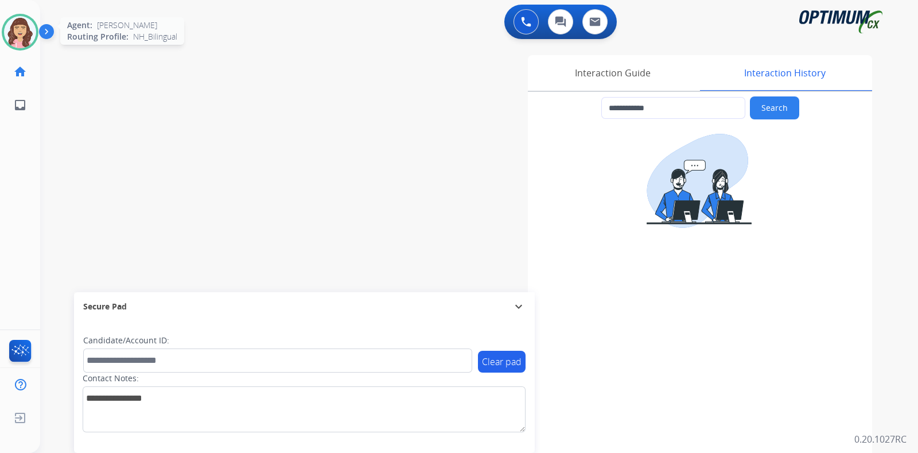
click at [24, 38] on img at bounding box center [20, 32] width 32 height 32
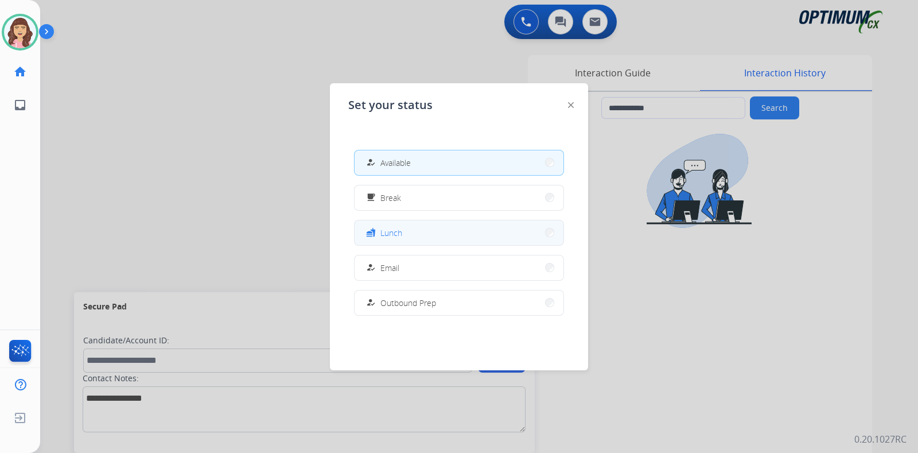
click at [400, 233] on span "Lunch" at bounding box center [391, 233] width 22 height 12
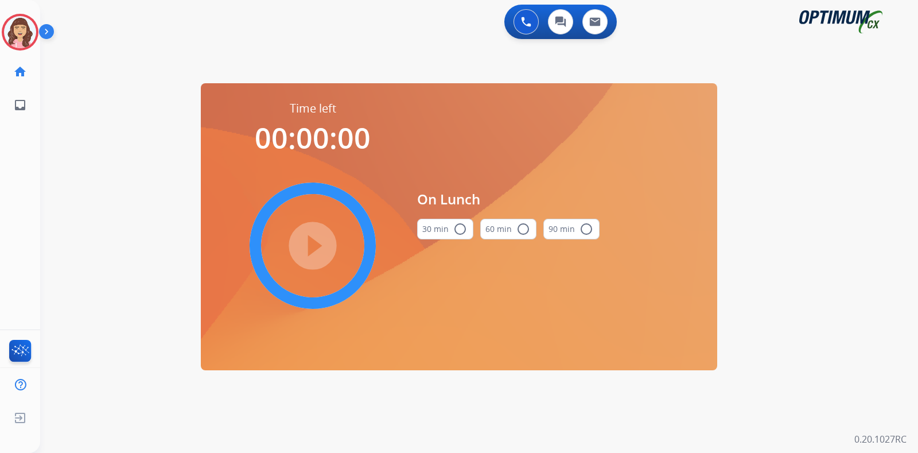
click at [463, 225] on mat-icon "radio_button_unchecked" at bounding box center [460, 229] width 14 height 14
click at [310, 242] on mat-icon "play_circle_filled" at bounding box center [313, 246] width 14 height 14
